Goal: Complete application form

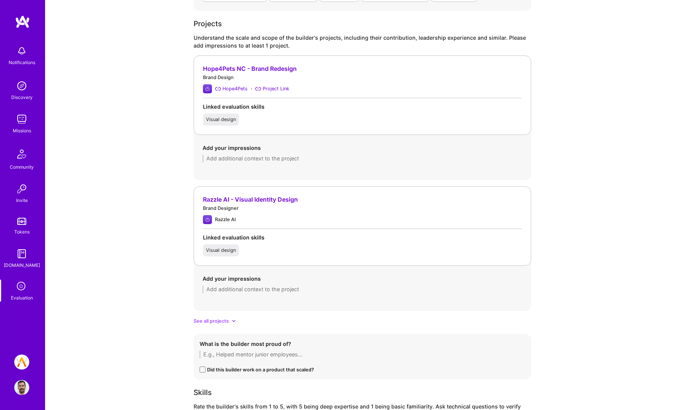
scroll to position [720, 0]
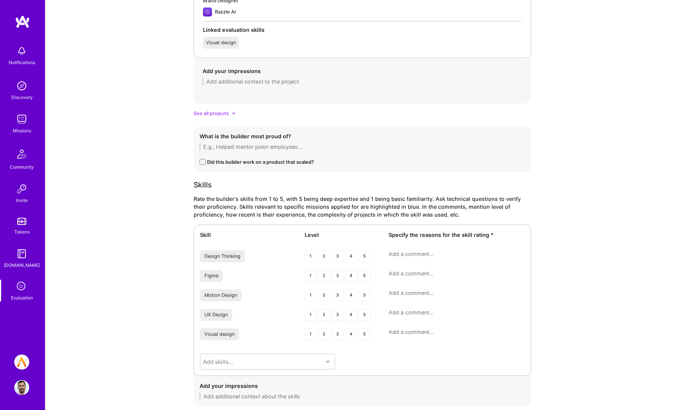
click at [232, 115] on icon at bounding box center [234, 113] width 4 height 4
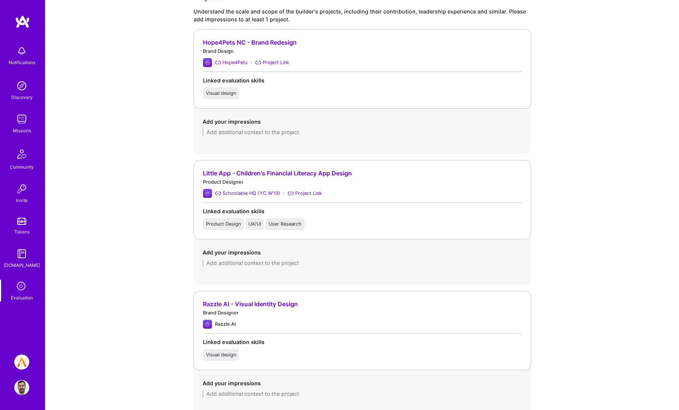
scroll to position [528, 0]
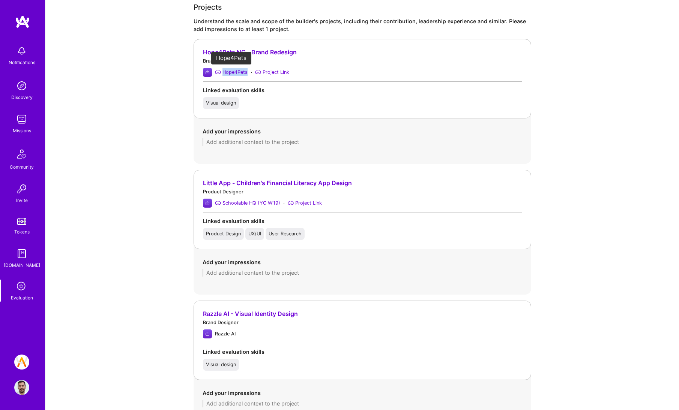
drag, startPoint x: 248, startPoint y: 73, endPoint x: 223, endPoint y: 74, distance: 25.2
click at [223, 74] on div "Hope4Pets · Project Link" at bounding box center [362, 72] width 319 height 9
copy div "Hope4Pets"
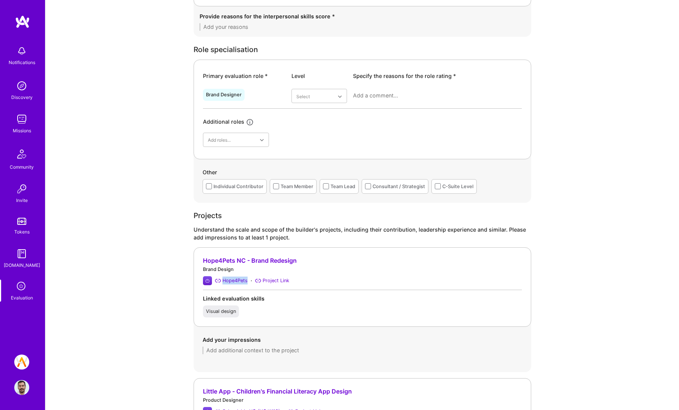
scroll to position [0, 0]
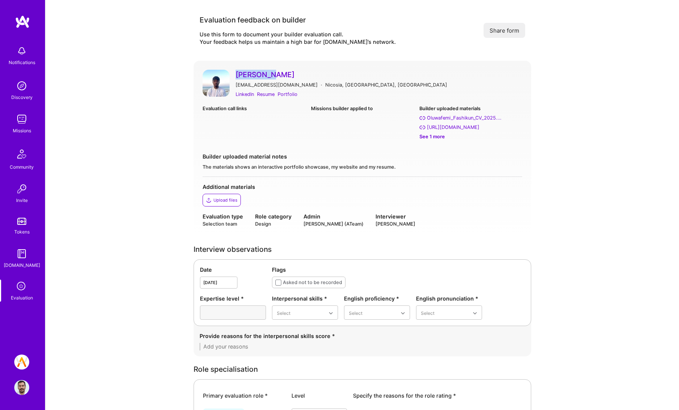
drag, startPoint x: 236, startPoint y: 68, endPoint x: 272, endPoint y: 72, distance: 36.2
click at [272, 72] on div "[PERSON_NAME] [EMAIL_ADDRESS][DOMAIN_NAME] · [PERSON_NAME][GEOGRAPHIC_DATA], [G…" at bounding box center [363, 149] width 338 height 176
copy link "Oluwafemi"
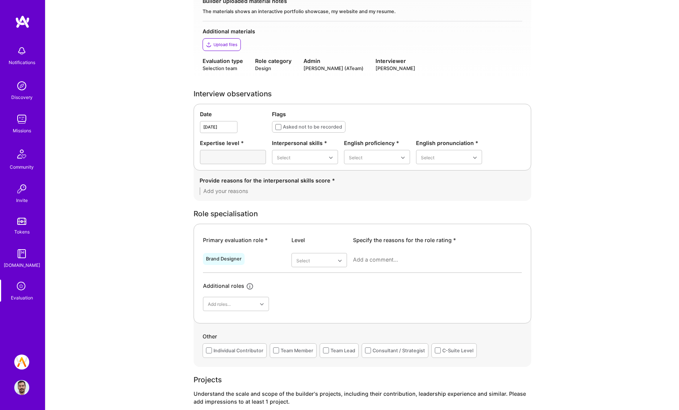
scroll to position [222, 0]
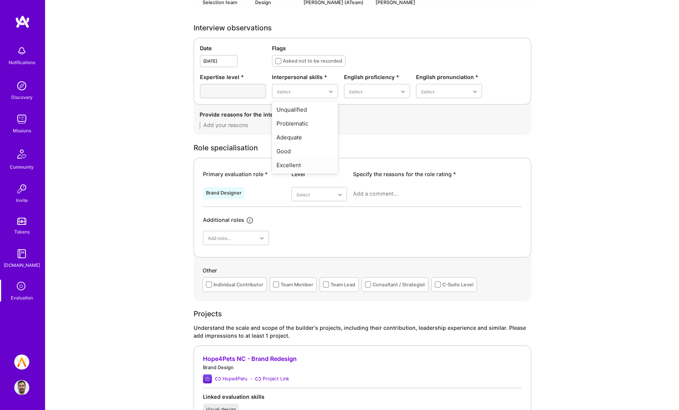
click at [290, 162] on div "Excellent" at bounding box center [305, 165] width 66 height 14
click at [369, 150] on div "Native or functionally native" at bounding box center [377, 155] width 66 height 22
click at [431, 152] on div "Excellent" at bounding box center [449, 151] width 66 height 14
click at [321, 255] on div "Good" at bounding box center [319, 255] width 56 height 14
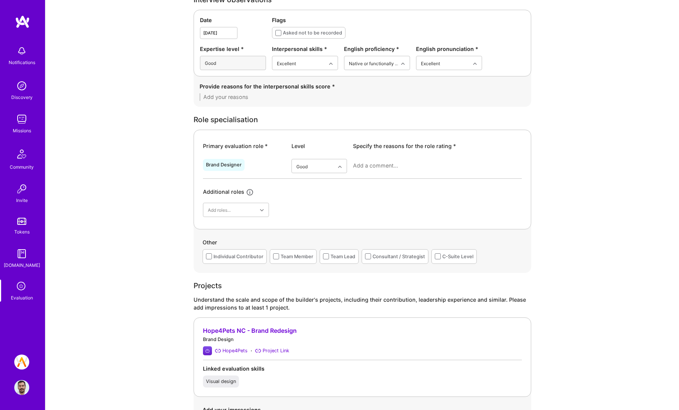
click at [253, 257] on div "Individual Contributor" at bounding box center [238, 257] width 50 height 8
click at [300, 260] on div "Team Member" at bounding box center [297, 257] width 33 height 8
click at [411, 260] on div "Consultant / Strategist" at bounding box center [395, 256] width 67 height 15
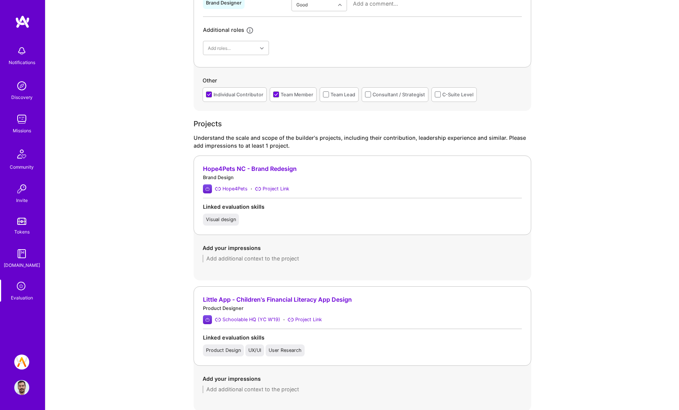
click at [263, 255] on textarea at bounding box center [363, 259] width 320 height 8
paste textarea "He initiated the project himself by reaching out to the organization, aiming to…"
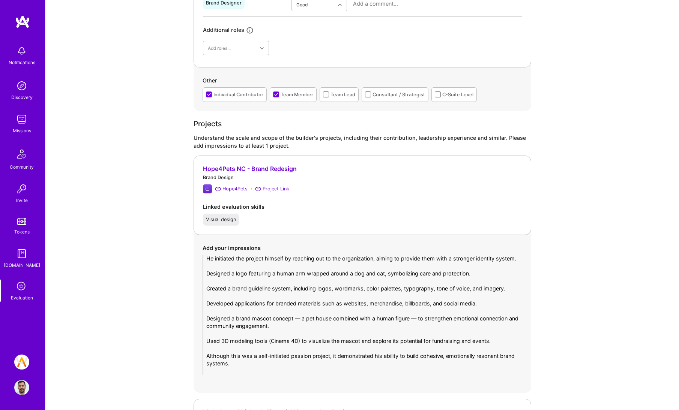
scroll to position [0, 0]
click at [232, 355] on textarea "He initiated the project himself by reaching out to the organization, aiming to…" at bounding box center [363, 315] width 320 height 120
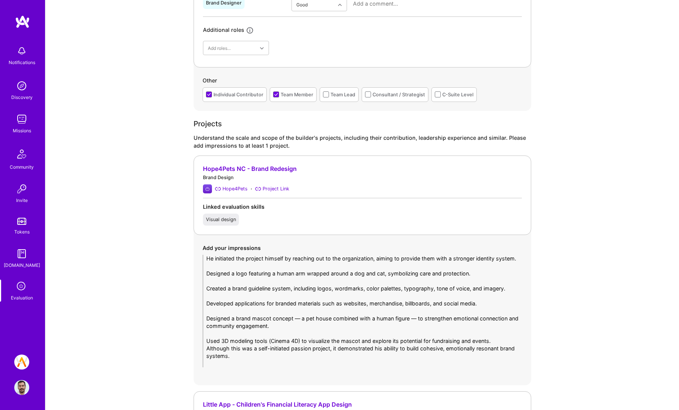
click at [236, 345] on textarea "He initiated the project himself by reaching out to the organization, aiming to…" at bounding box center [363, 311] width 320 height 113
click at [236, 338] on textarea "He initiated the project himself by reaching out to the organization, aiming to…" at bounding box center [363, 311] width 320 height 113
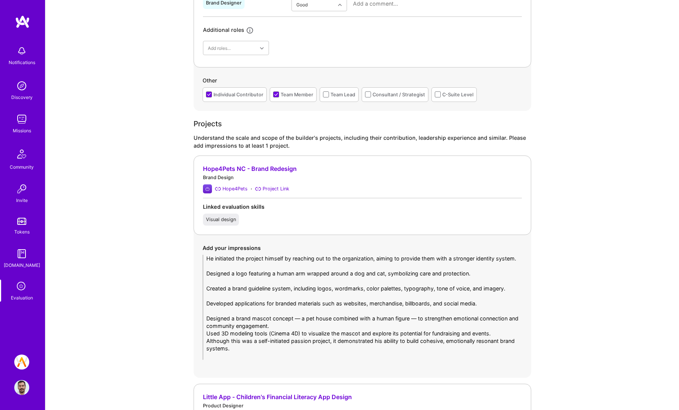
click at [301, 327] on textarea "He initiated the project himself by reaching out to the organization, aiming to…" at bounding box center [363, 307] width 320 height 105
drag, startPoint x: 413, startPoint y: 328, endPoint x: 296, endPoint y: 328, distance: 116.6
click at [296, 328] on textarea "He initiated the project himself by reaching out to the organization, aiming to…" at bounding box center [363, 307] width 320 height 105
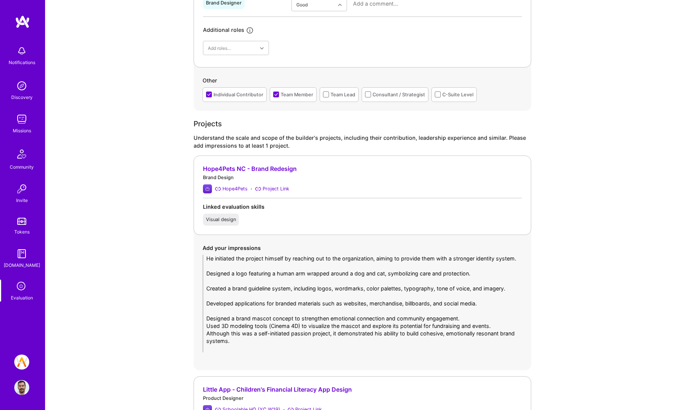
click at [325, 316] on textarea "He initiated the project himself by reaching out to the organization, aiming to…" at bounding box center [363, 304] width 320 height 98
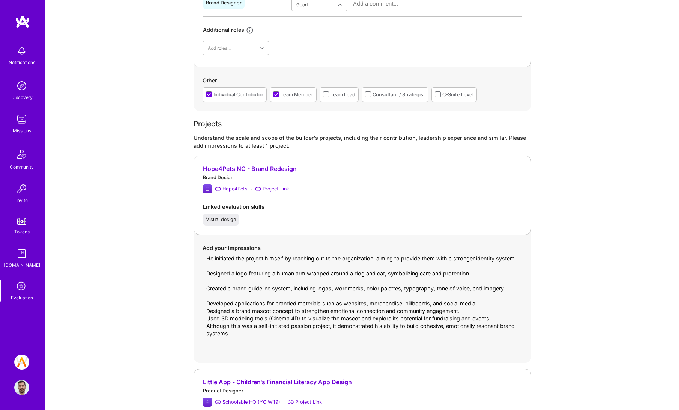
click at [328, 305] on textarea "He initiated the project himself by reaching out to the organization, aiming to…" at bounding box center [363, 300] width 320 height 90
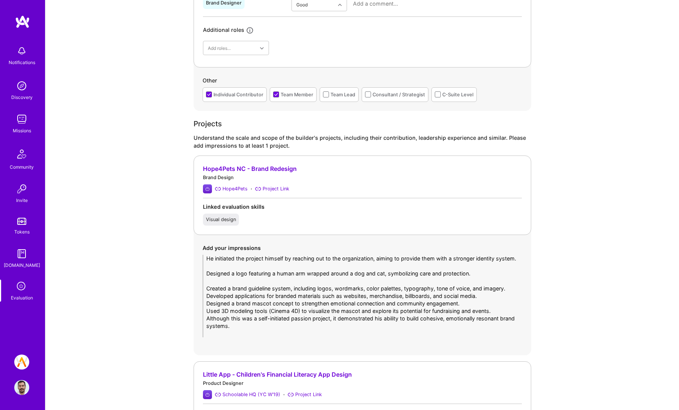
click at [287, 286] on textarea "He initiated the project himself by reaching out to the organization, aiming to…" at bounding box center [363, 296] width 320 height 83
drag, startPoint x: 280, startPoint y: 289, endPoint x: 216, endPoint y: 274, distance: 65.1
click at [216, 274] on textarea "He initiated the project himself by reaching out to the organization, aiming to…" at bounding box center [363, 296] width 320 height 83
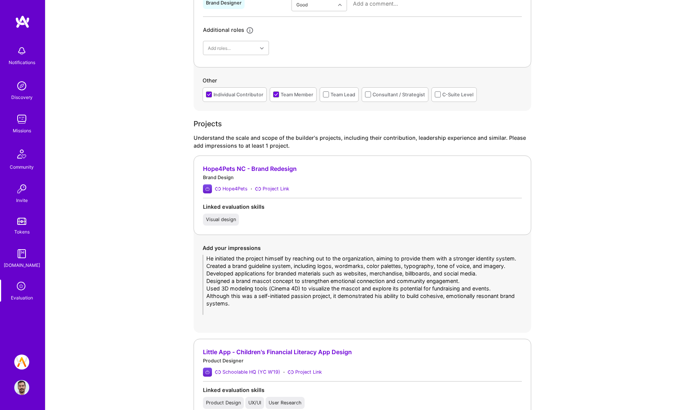
type textarea "He initiated the project himself by reaching out to the organization, aiming to…"
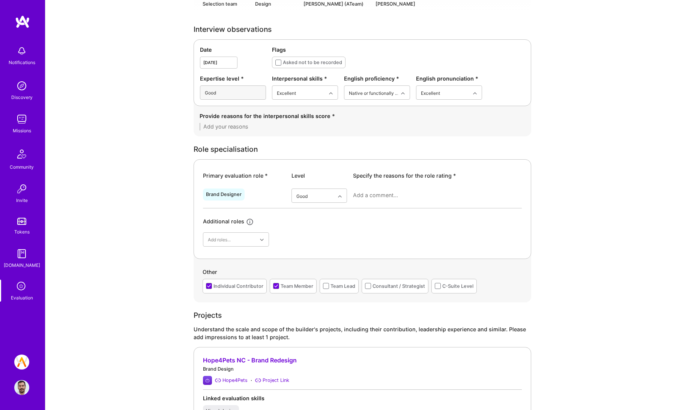
click at [373, 195] on textarea at bounding box center [437, 196] width 169 height 8
paste textarea "Oluwafemi is clearly a good brand designer with a strong visual style. He demon…"
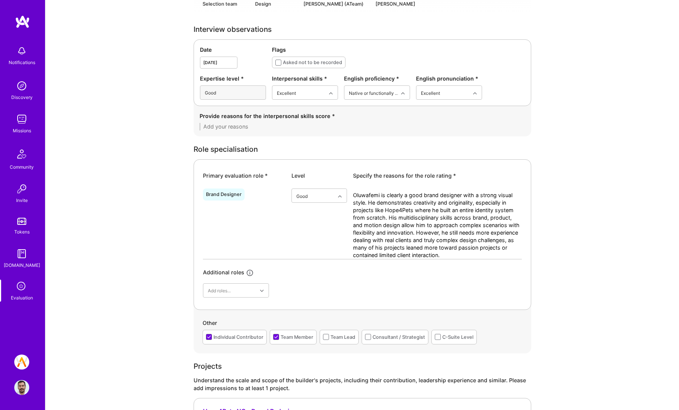
type textarea "Oluwafemi is clearly a good brand designer with a strong visual style. He demon…"
click at [272, 121] on div "Provide reasons for the interpersonal skills score *" at bounding box center [363, 121] width 326 height 18
click at [264, 128] on textarea at bounding box center [363, 127] width 326 height 8
paste textarea "[PERSON_NAME] showed good interpersonal skills throughout the interview. He com…"
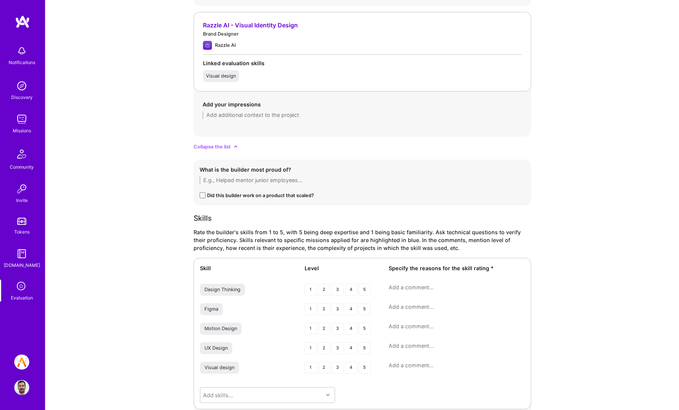
scroll to position [917, 0]
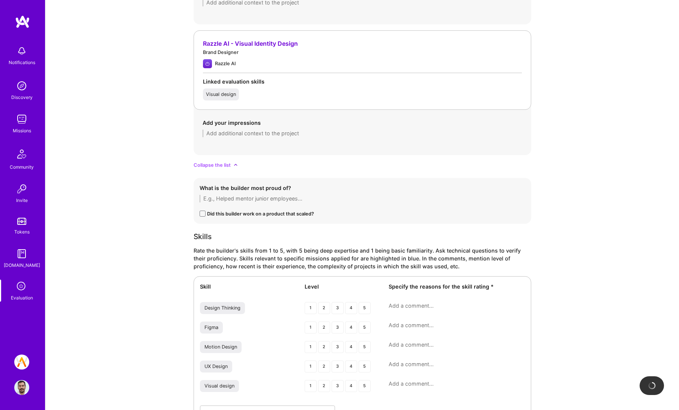
type textarea "[PERSON_NAME] showed good interpersonal skills throughout the interview. He com…"
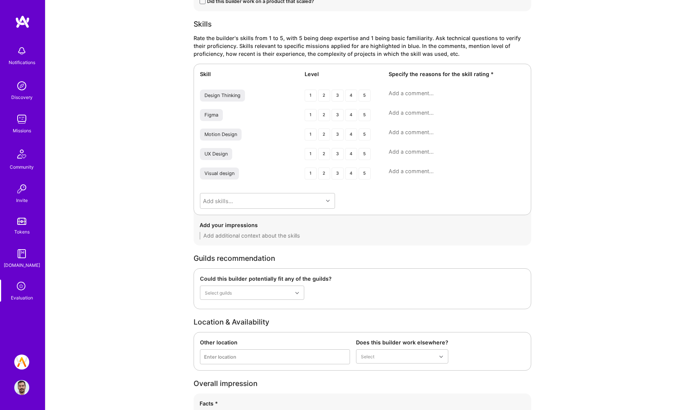
scroll to position [1269, 0]
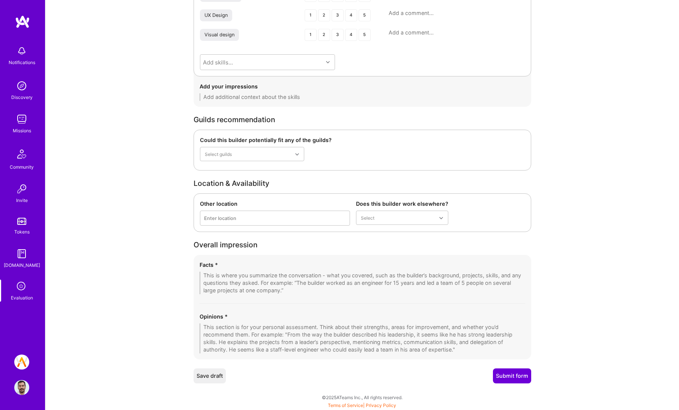
click at [261, 339] on textarea at bounding box center [363, 339] width 326 height 30
paste textarea "Overall, [PERSON_NAME] is a talented and motivated designer with a passion for …"
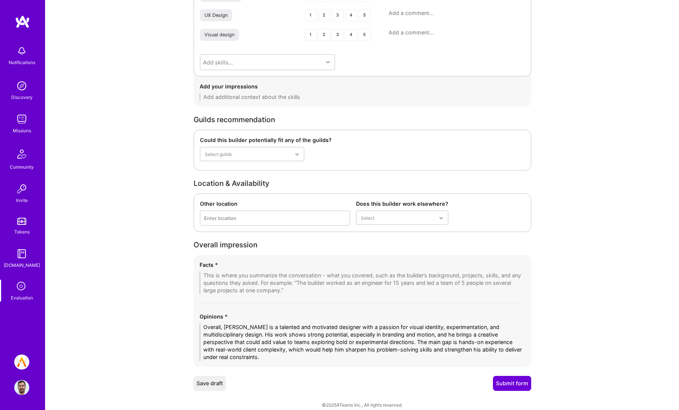
scroll to position [0, 0]
click at [228, 349] on textarea "Overall, [PERSON_NAME] is a talented and motivated designer with a passion for …" at bounding box center [363, 343] width 326 height 38
click at [481, 344] on textarea "Overall, [PERSON_NAME] is a talented and motivated designer with a passion for …" at bounding box center [363, 343] width 326 height 38
type textarea "Overall, [PERSON_NAME] is a talented and motivated designer with a passion for …"
click at [273, 282] on textarea at bounding box center [363, 283] width 326 height 23
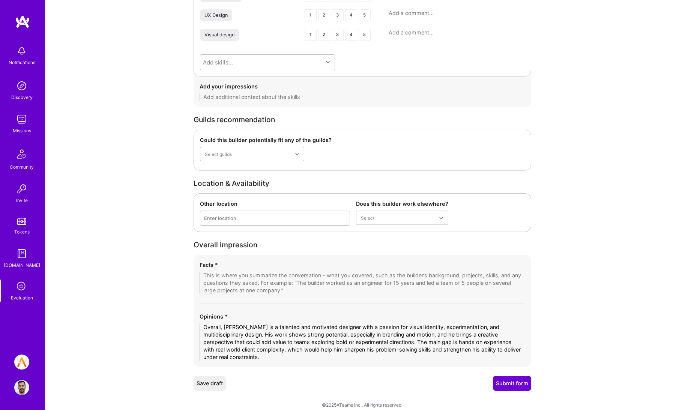
paste textarea "[PERSON_NAME] is a promising designer who combines brand, motion, and product e…"
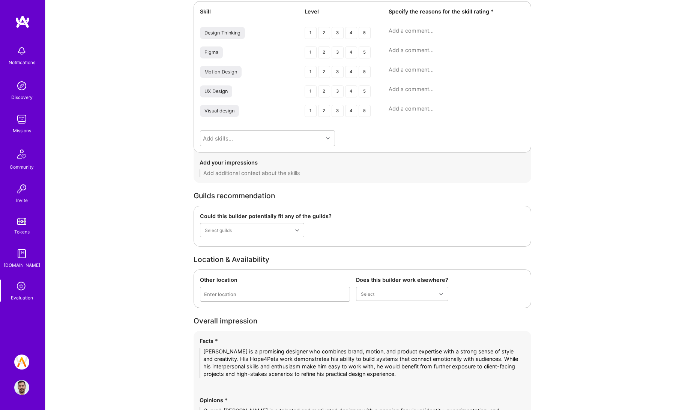
scroll to position [1284, 0]
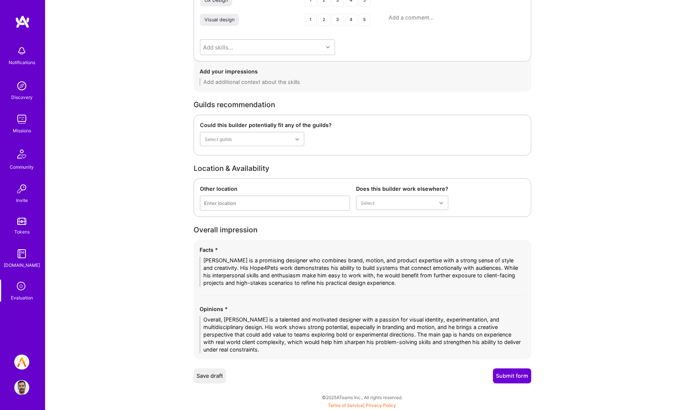
click at [492, 277] on textarea "[PERSON_NAME] is a promising designer who combines brand, motion, and product e…" at bounding box center [363, 272] width 326 height 30
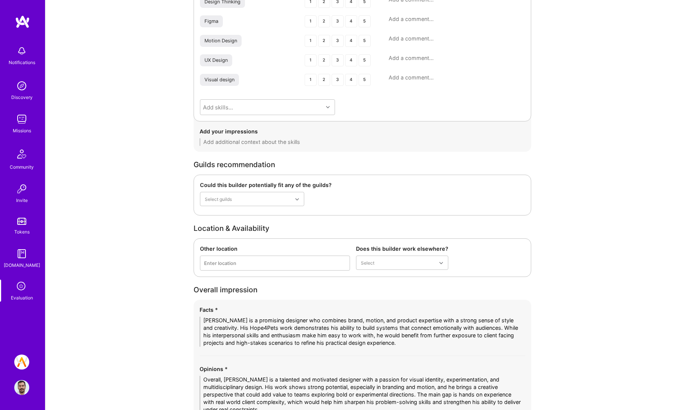
click at [251, 343] on textarea "[PERSON_NAME] is a promising designer who combines brand, motion, and product e…" at bounding box center [363, 332] width 326 height 30
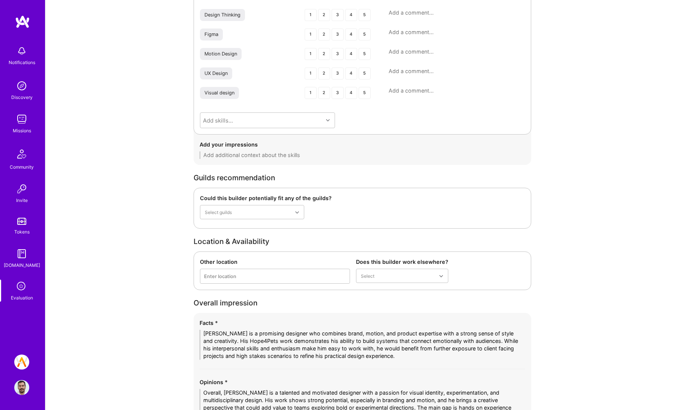
scroll to position [1284, 0]
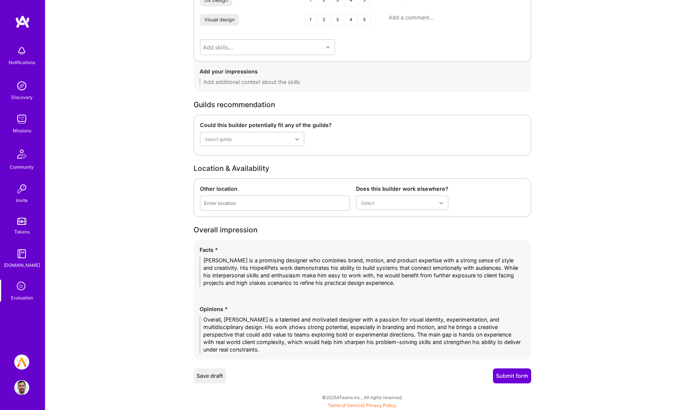
type textarea "[PERSON_NAME] is a promising designer who combines brand, motion, and product e…"
click at [498, 377] on button "Submit form" at bounding box center [512, 376] width 38 height 15
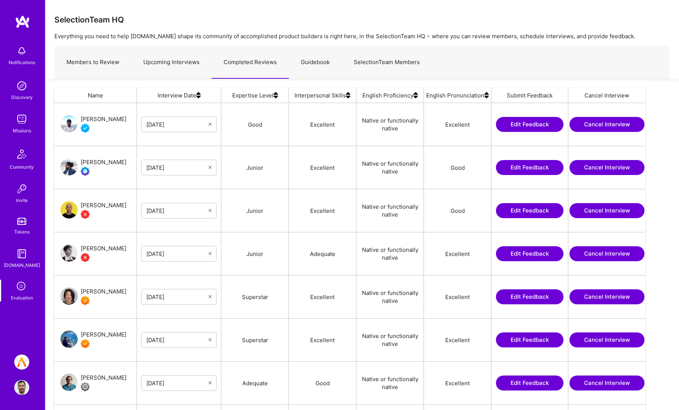
scroll to position [326, 585]
